Goal: Transaction & Acquisition: Purchase product/service

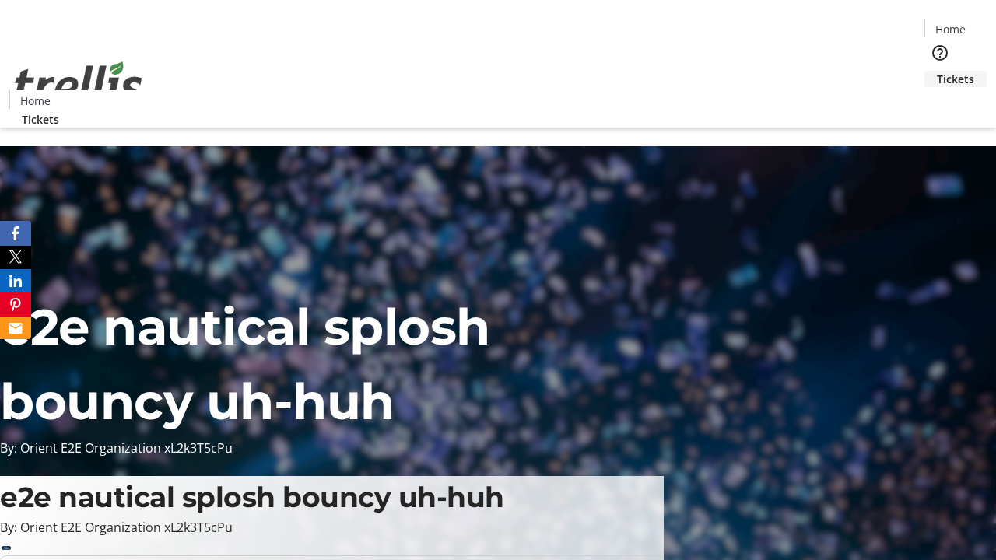
click at [937, 71] on span "Tickets" at bounding box center [955, 79] width 37 height 16
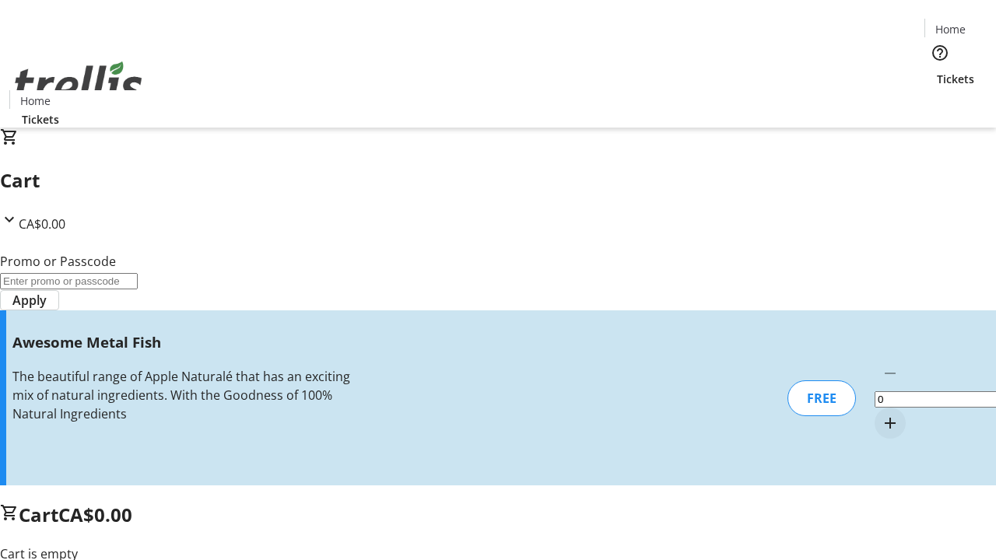
click at [881, 414] on mat-icon "Increment by one" at bounding box center [890, 423] width 19 height 19
type input "1"
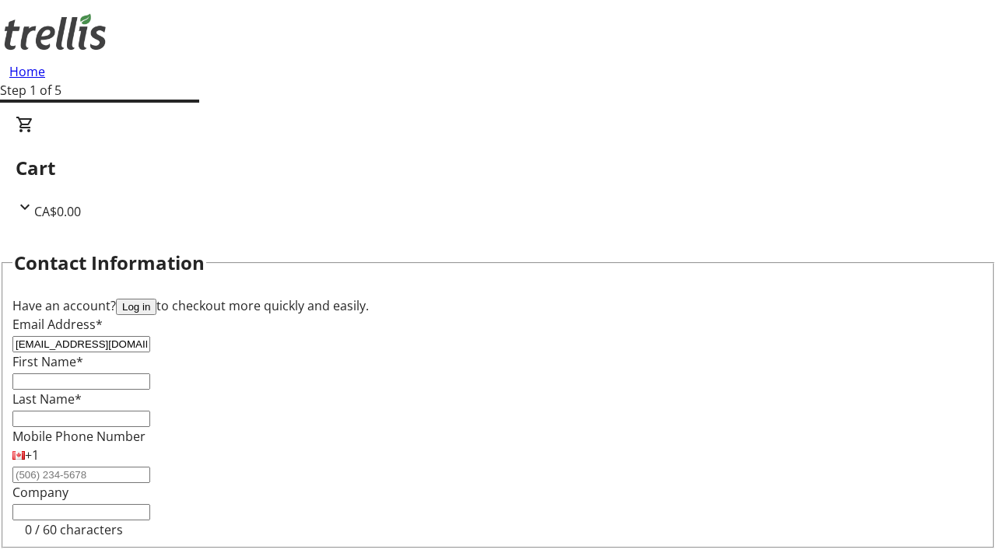
type input "[EMAIL_ADDRESS][DOMAIN_NAME]"
type input "America"
type input "Dach"
